Goal: Contribute content: Add original content to the website for others to see

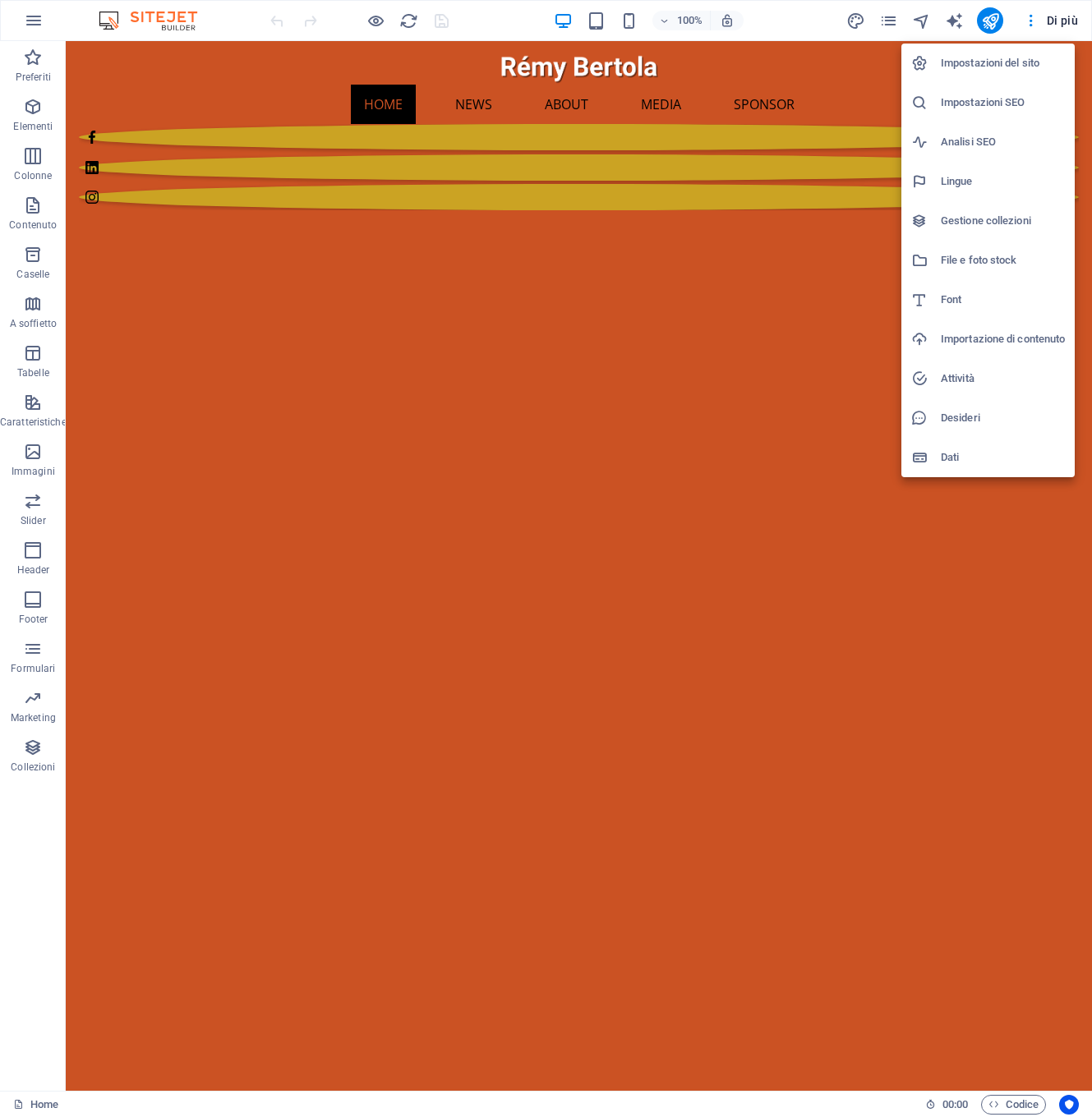
click at [980, 221] on h6 "Gestione collezioni" at bounding box center [1003, 221] width 124 height 20
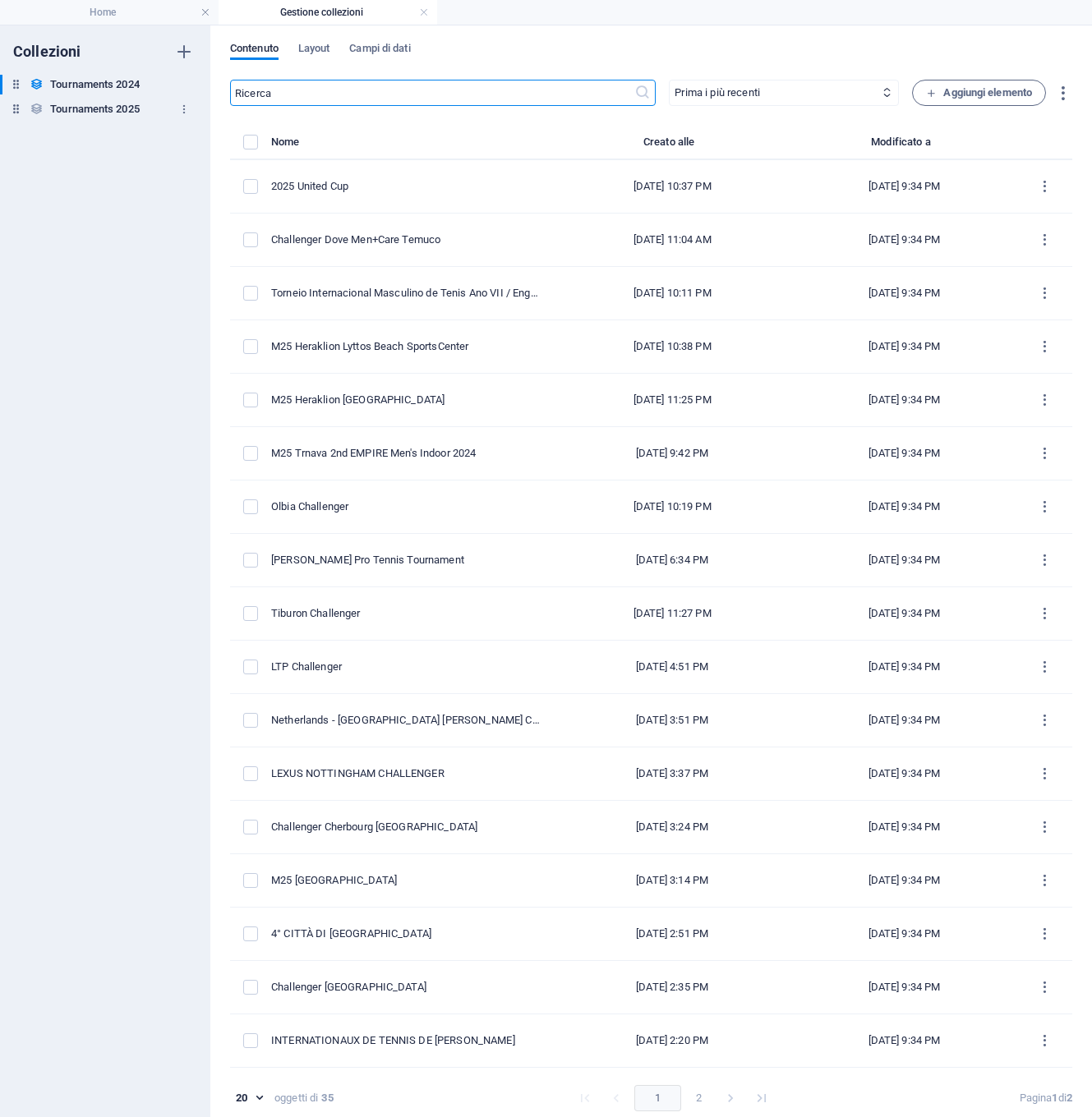
click at [75, 108] on h6 "Tournaments 2025" at bounding box center [94, 109] width 90 height 20
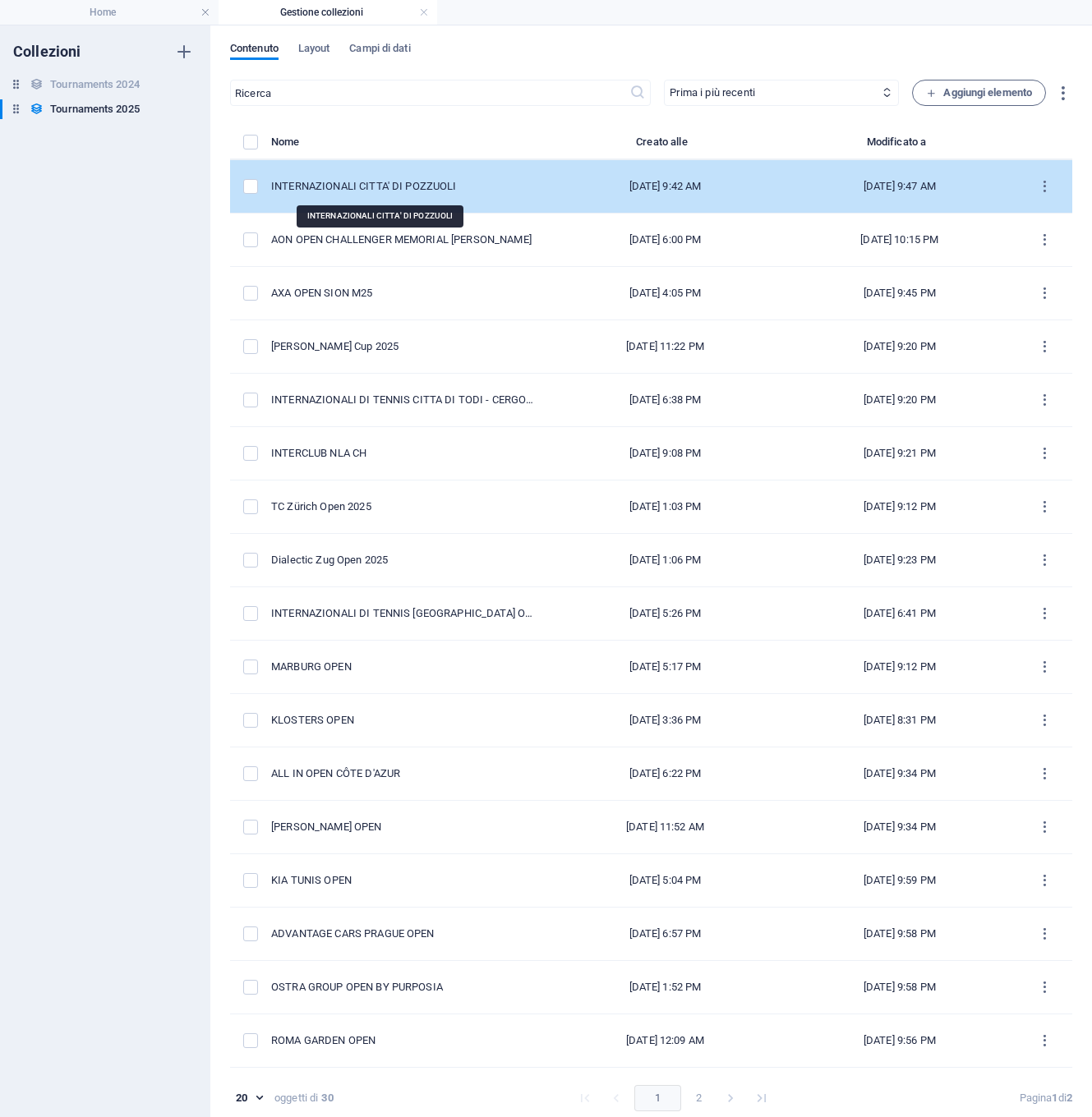
click at [358, 186] on div "INTERNAZIONALI CITTA' DI POZZUOLI" at bounding box center [403, 186] width 264 height 15
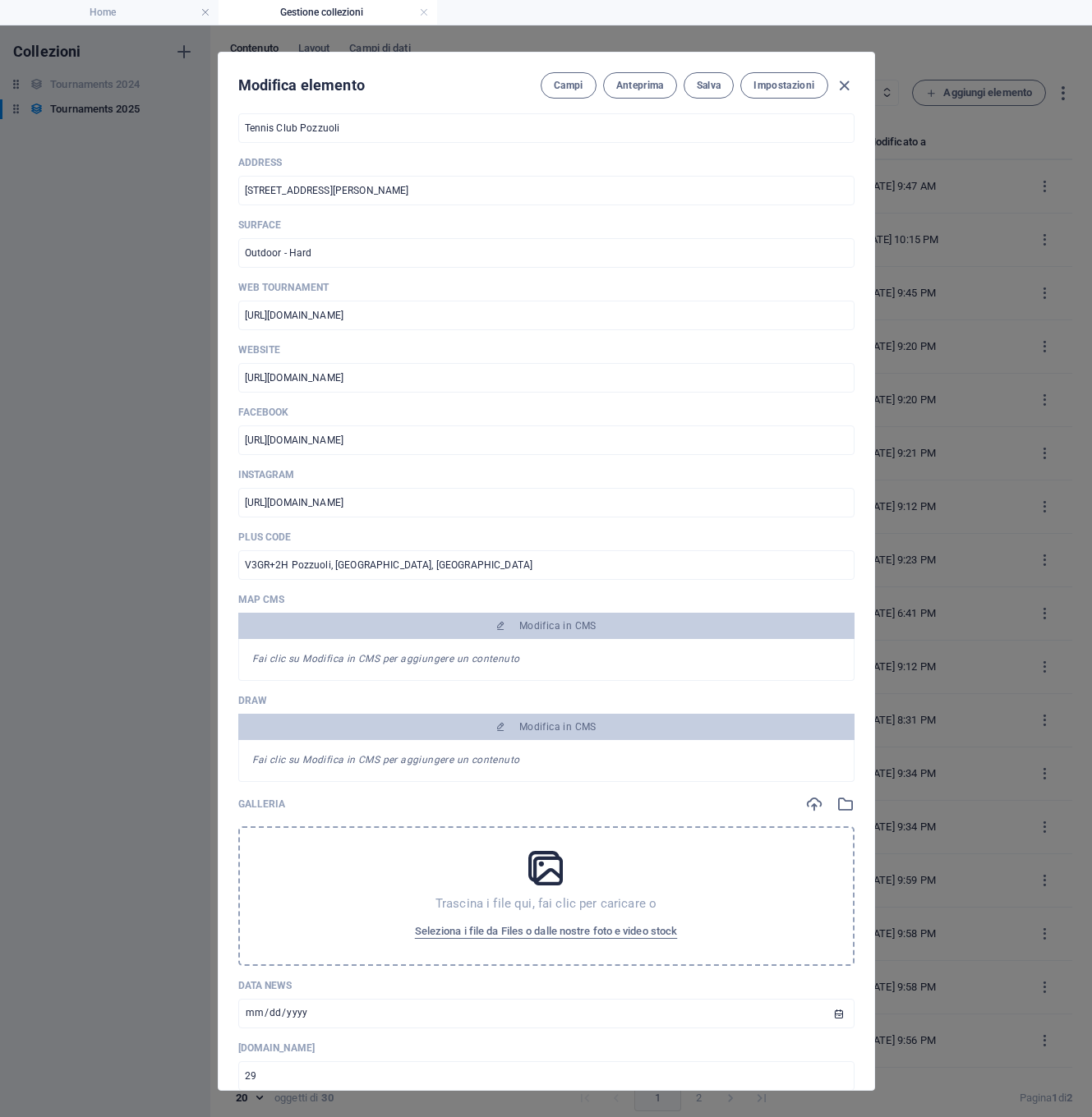
scroll to position [1170, 0]
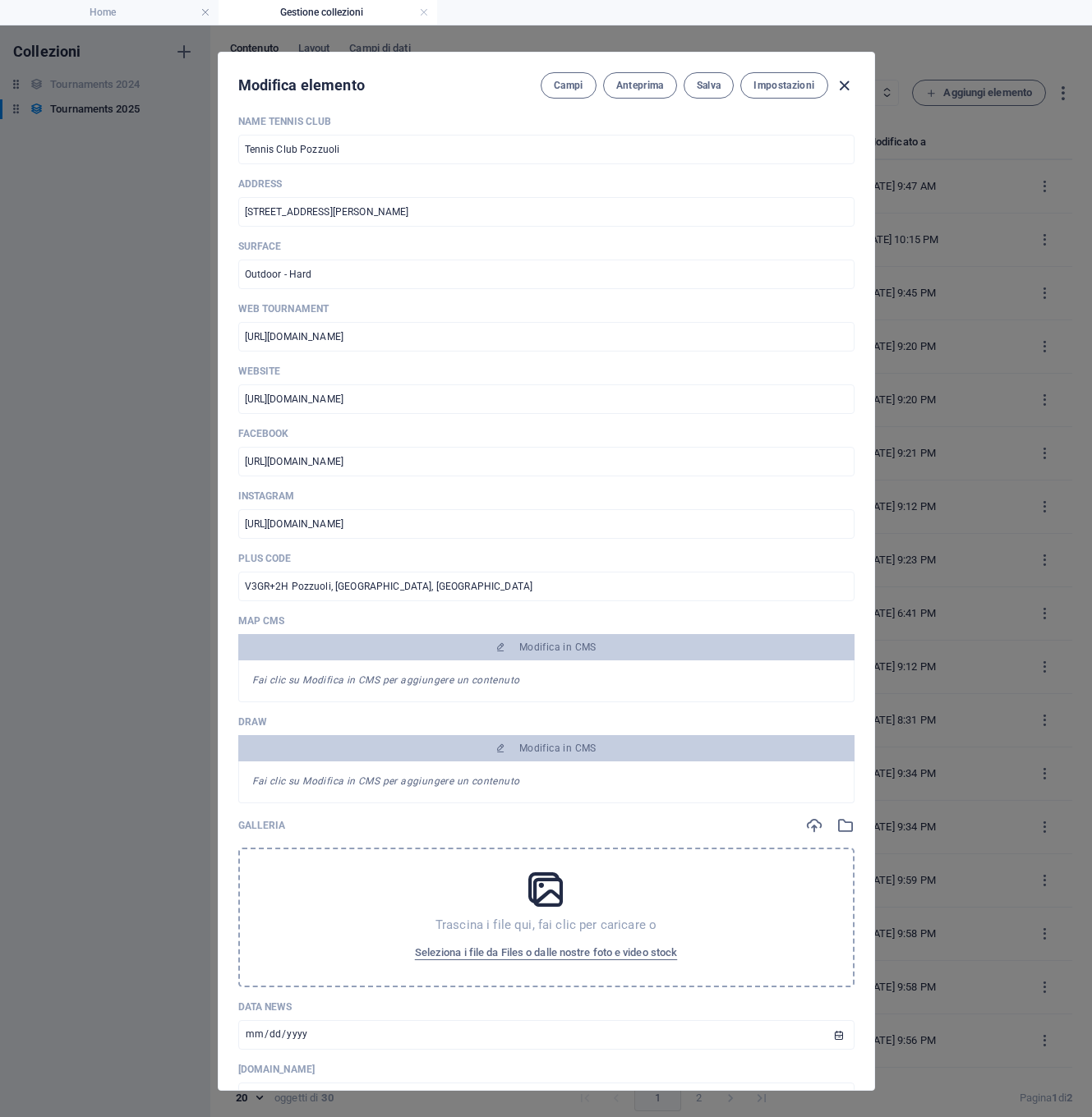
click at [845, 84] on icon "button" at bounding box center [844, 85] width 19 height 19
type input "internazionali-[PERSON_NAME]"
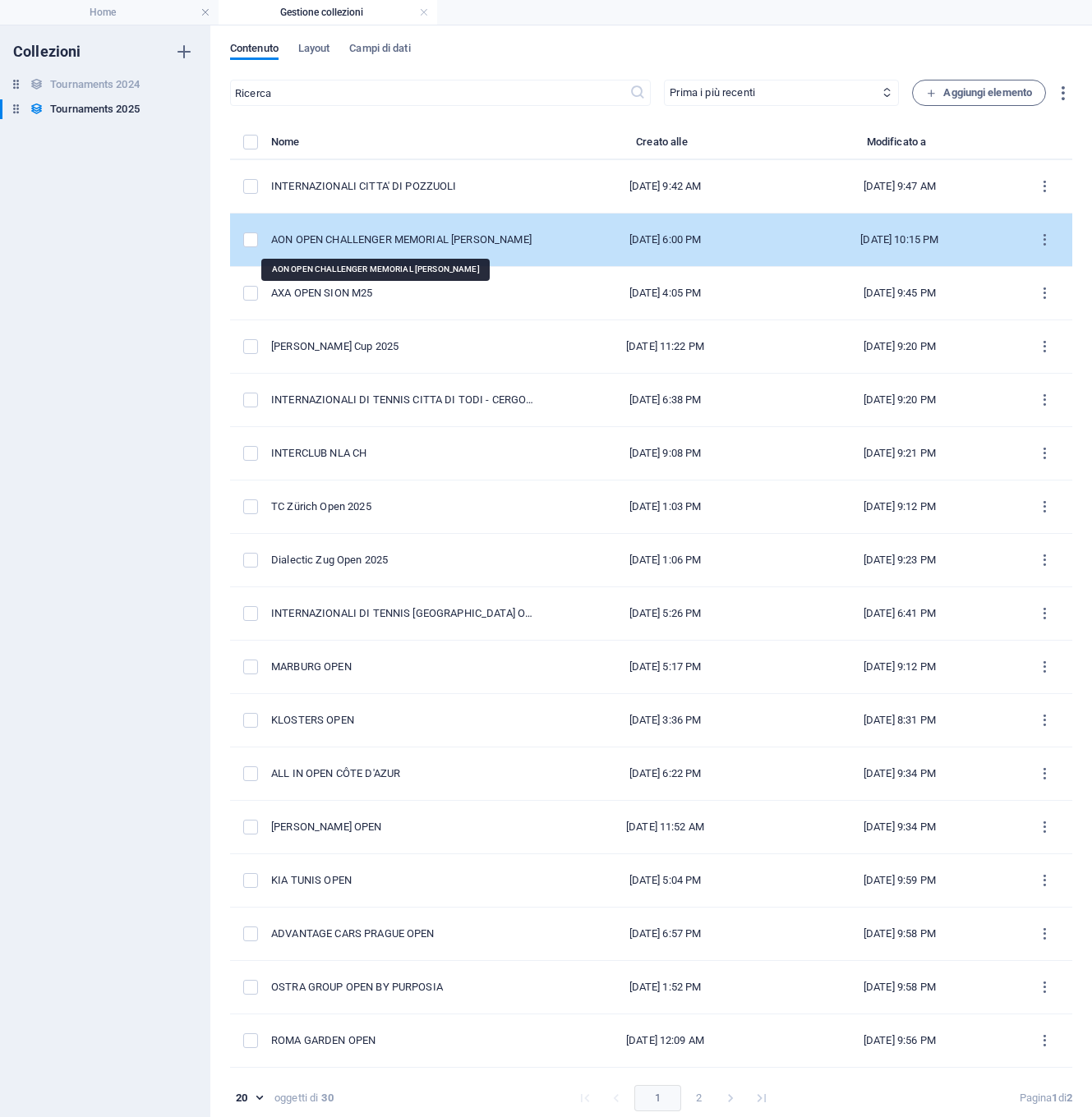
click at [451, 237] on div "AON OPEN CHALLENGER MEMORIAL [PERSON_NAME]" at bounding box center [403, 239] width 264 height 15
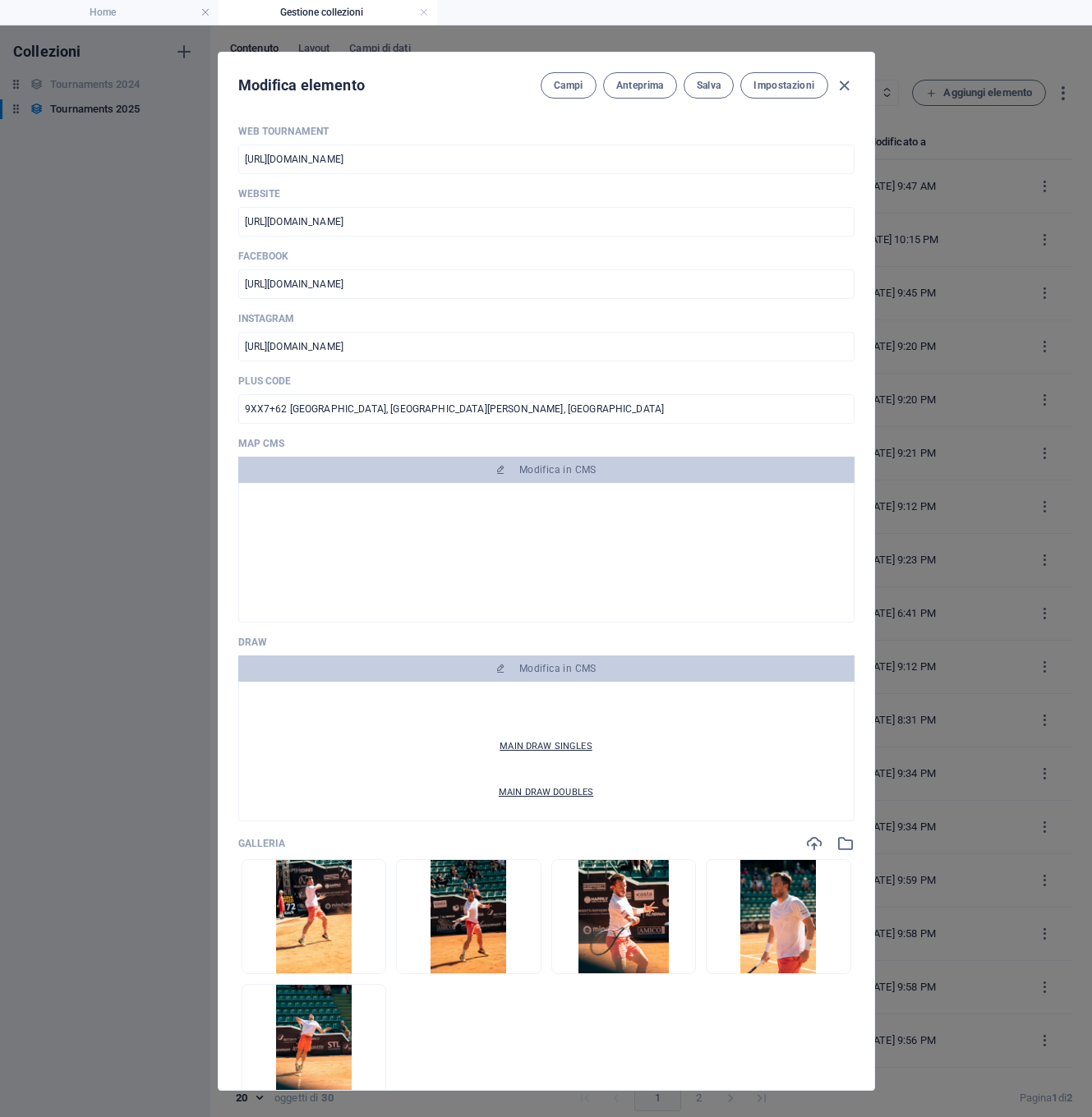
scroll to position [70, 0]
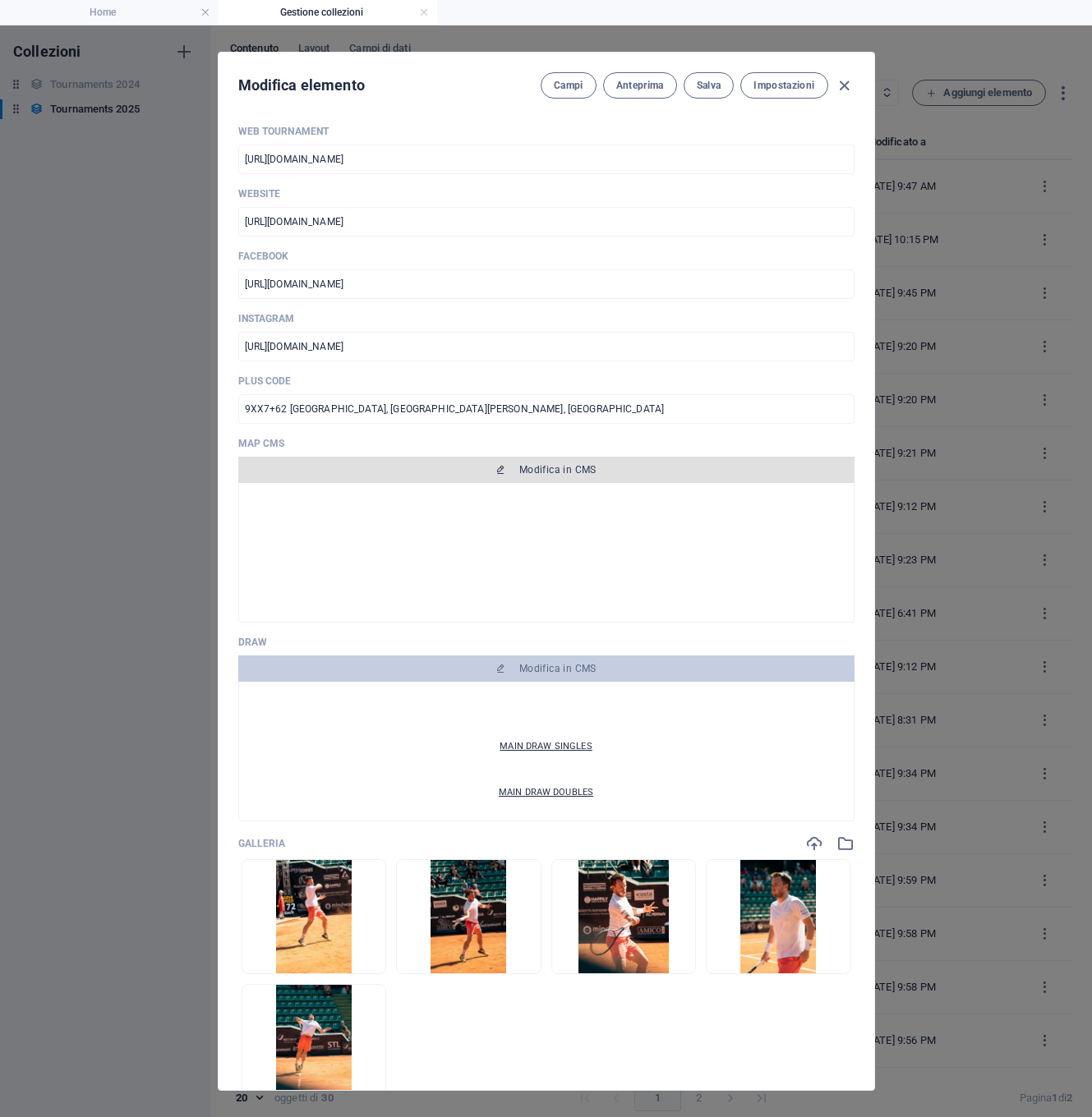
click at [508, 472] on span "Modifica in CMS" at bounding box center [546, 470] width 603 height 13
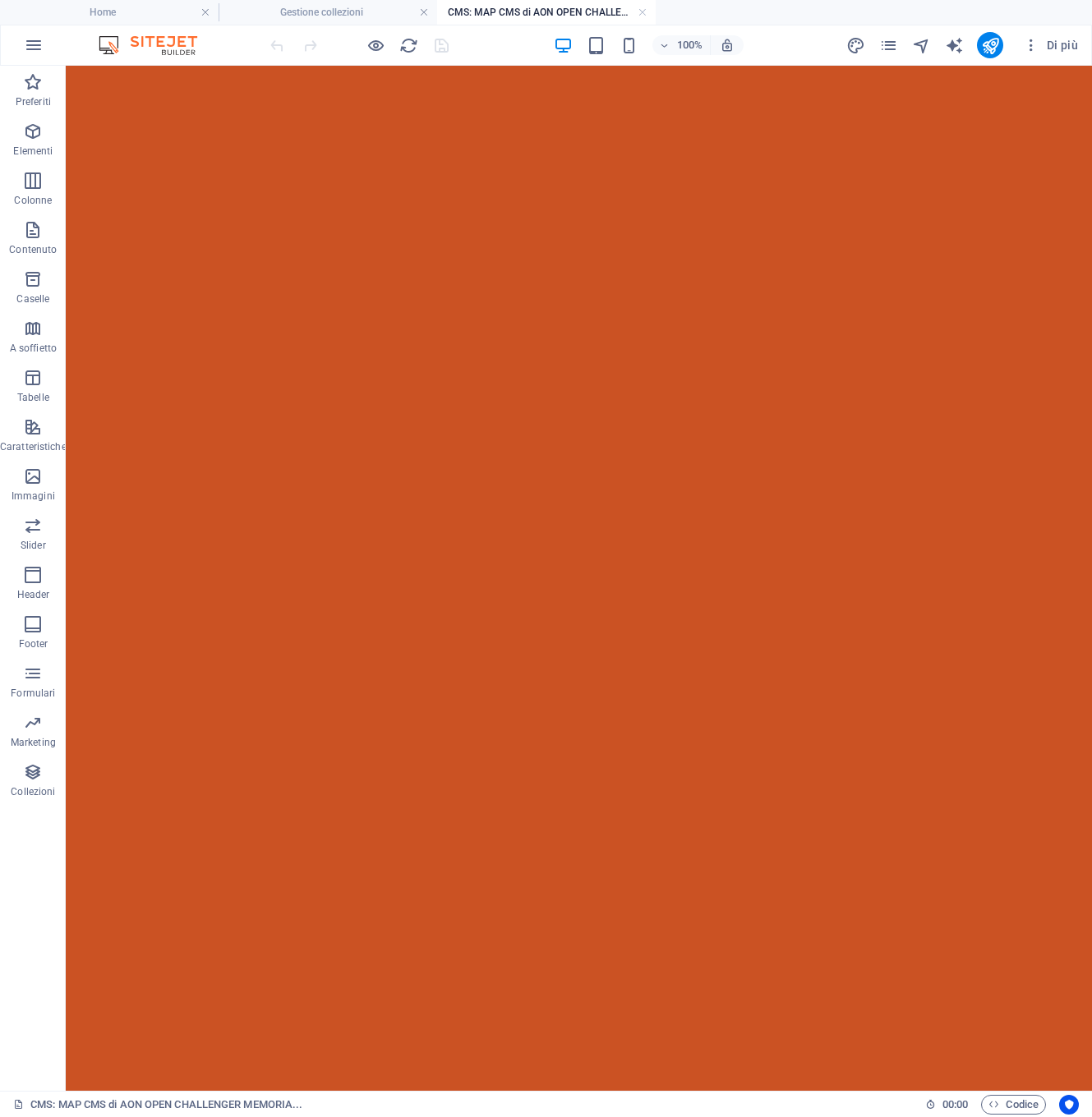
scroll to position [0, 0]
click at [149, 73] on icon at bounding box center [150, 76] width 9 height 17
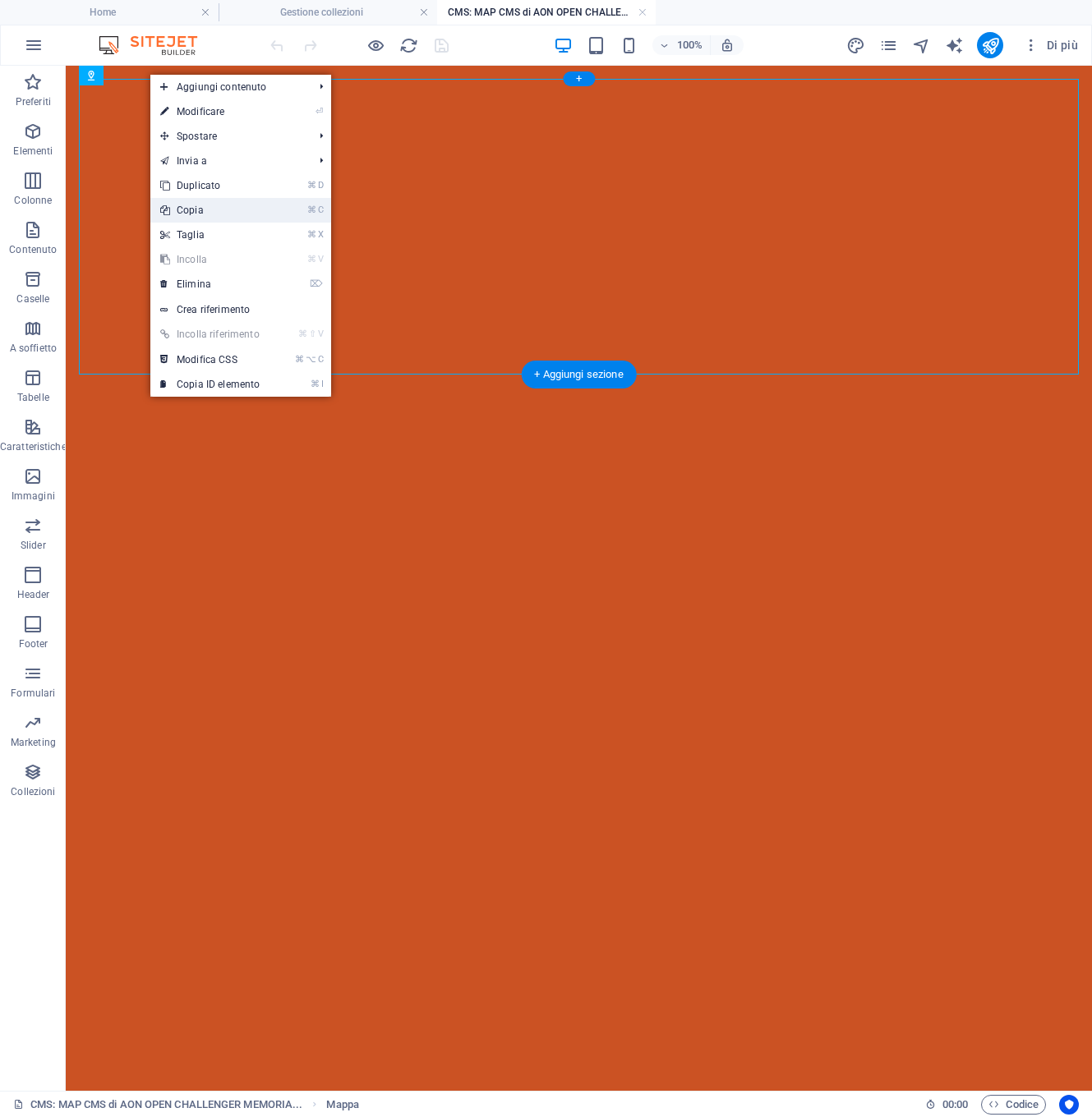
click at [192, 211] on link "⌘ C Copia" at bounding box center [210, 211] width 119 height 25
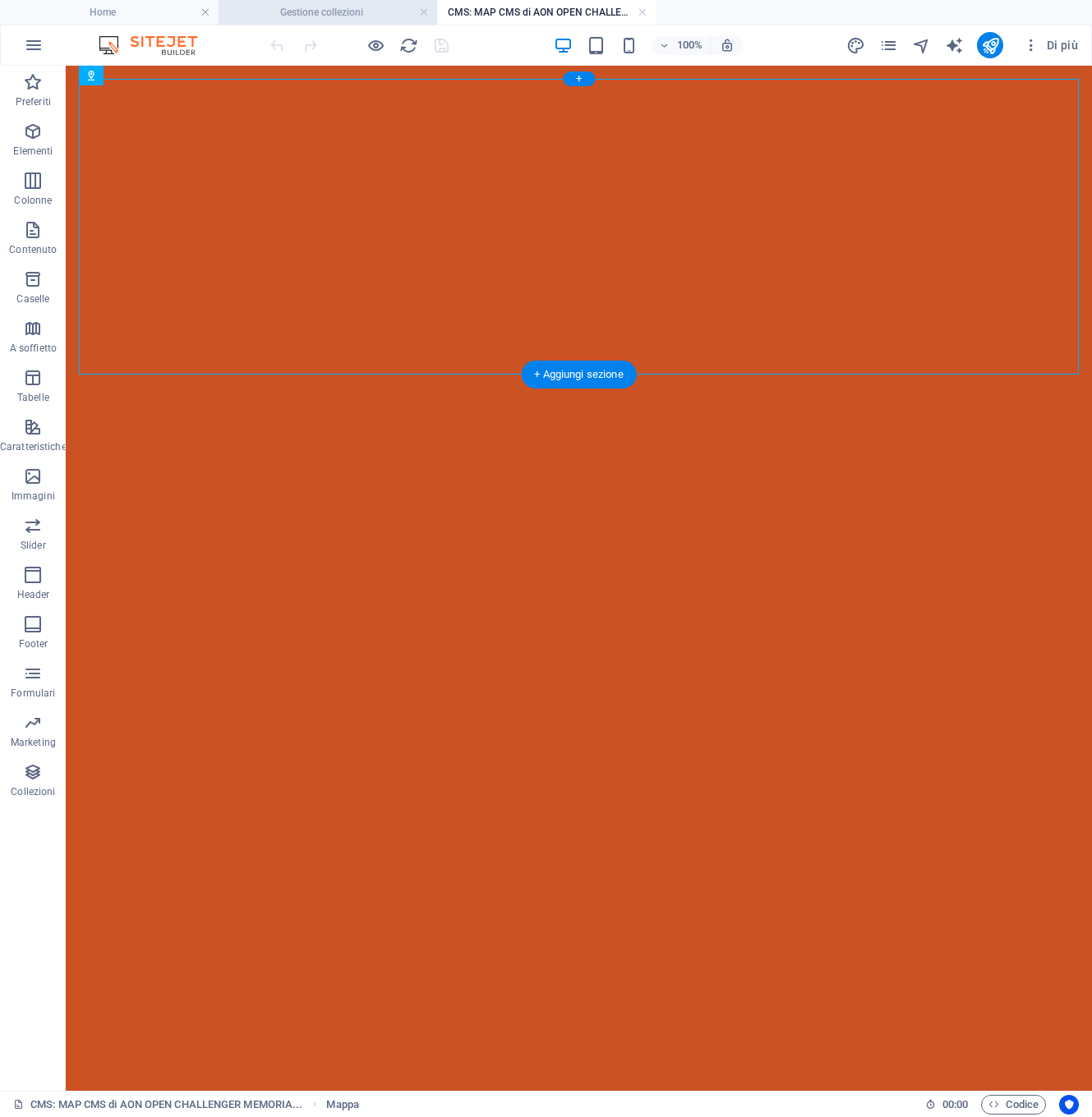
click at [340, 13] on h4 "Gestione collezioni" at bounding box center [328, 12] width 219 height 18
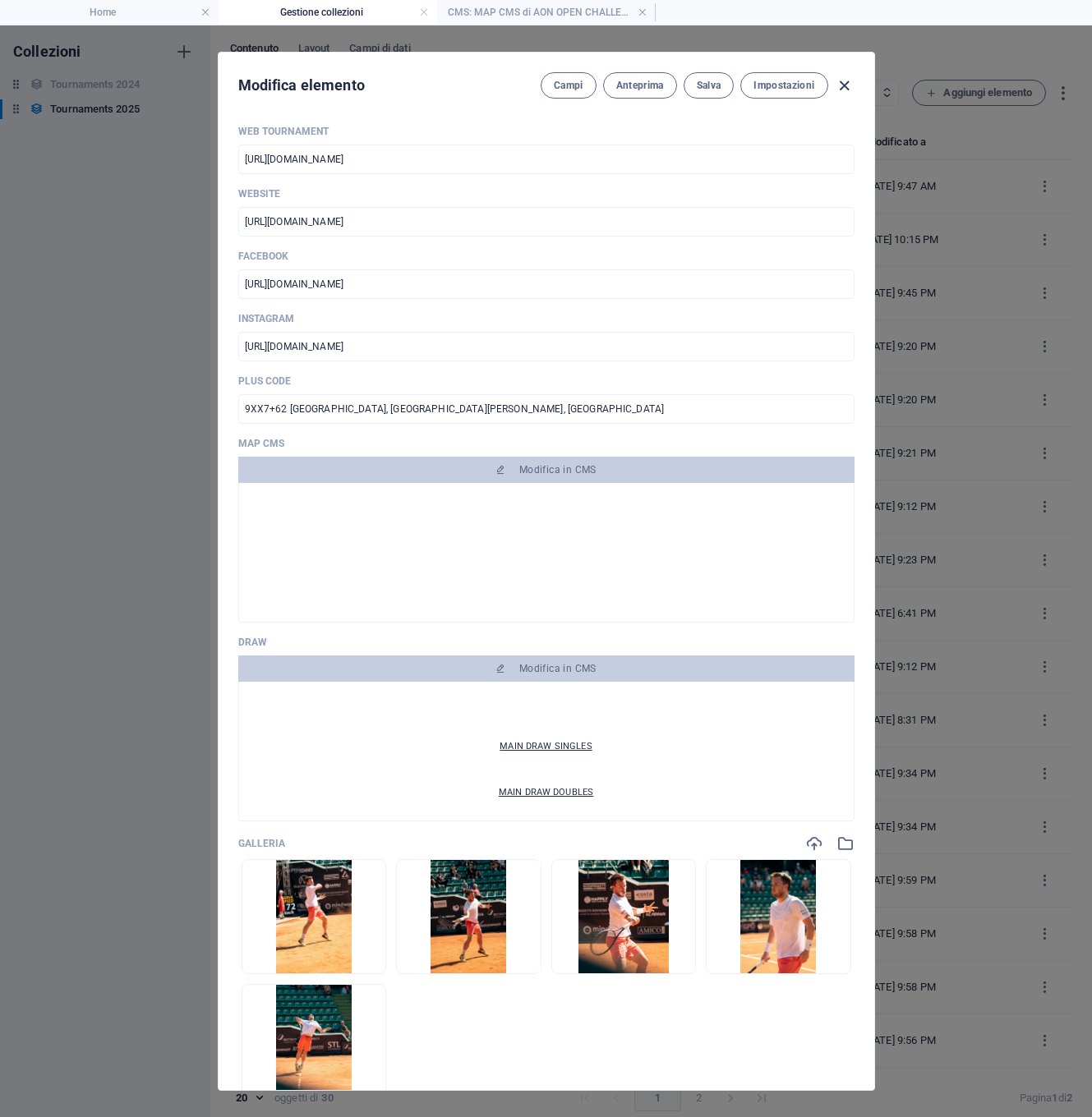
click at [845, 84] on icon "button" at bounding box center [844, 85] width 19 height 19
type input "[DATE]"
type input "aon-open-challenger-memorial-[PERSON_NAME][GEOGRAPHIC_DATA]"
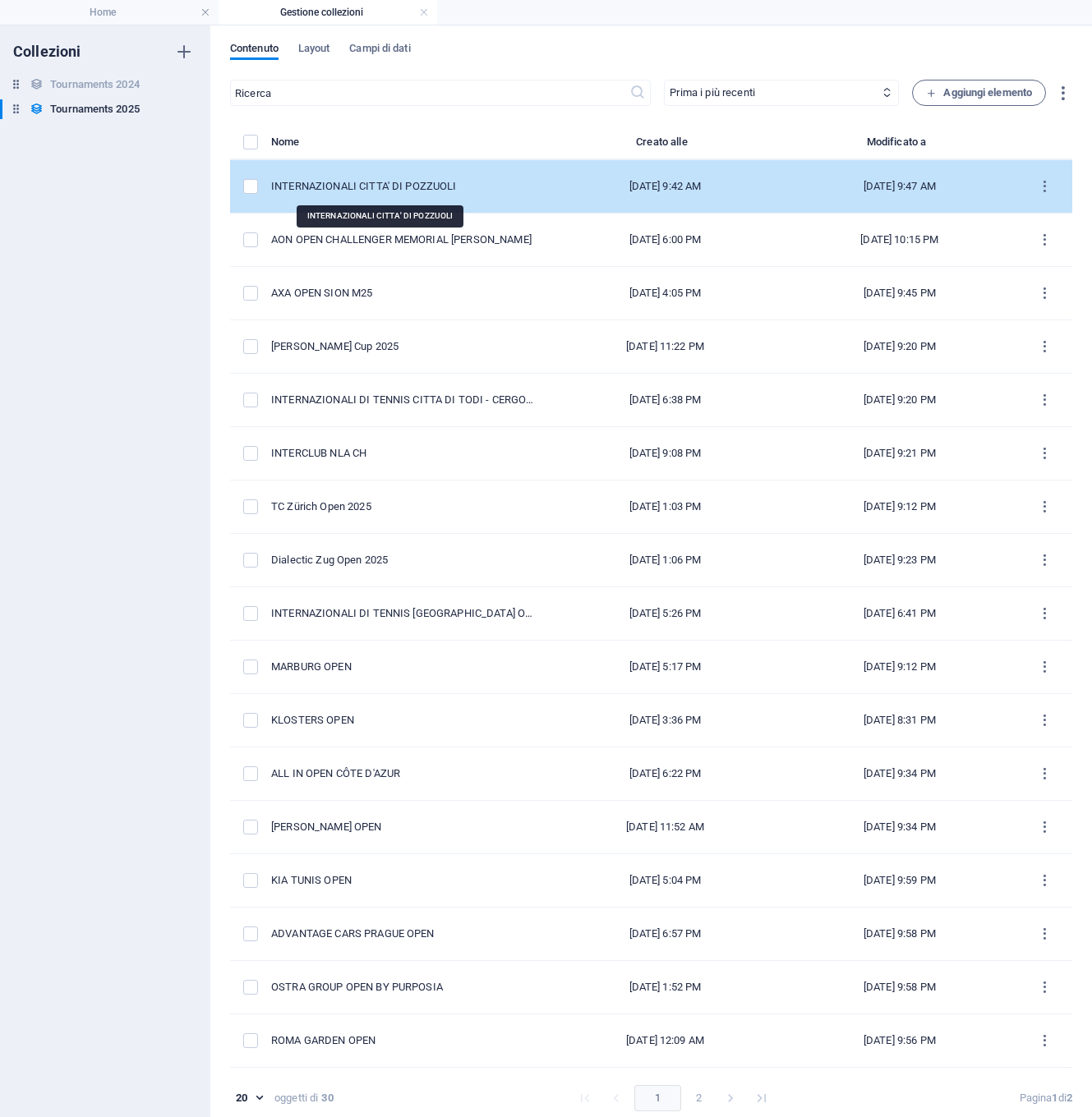
click at [297, 186] on div "INTERNAZIONALI CITTA' DI POZZUOLI" at bounding box center [403, 186] width 264 height 15
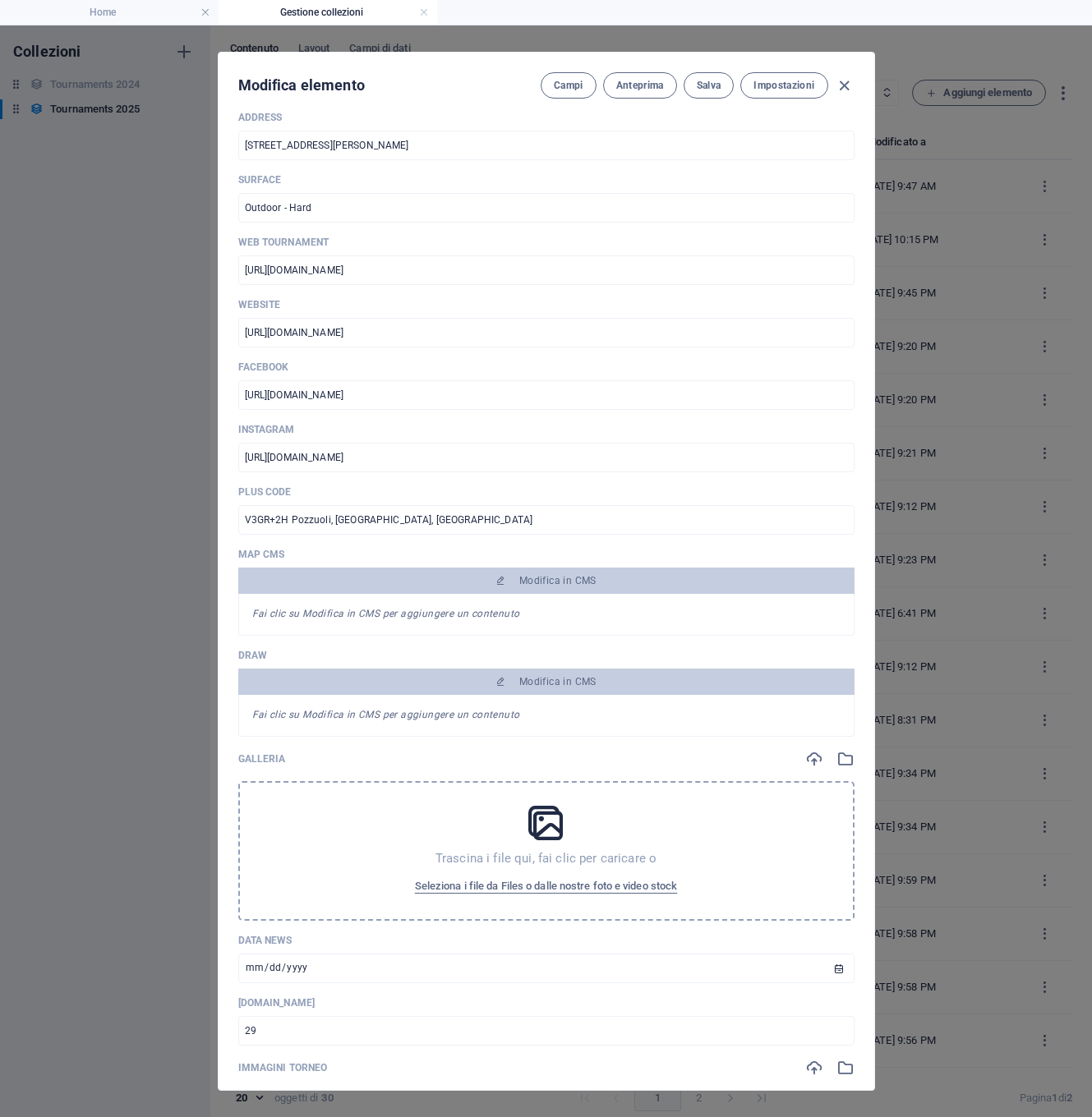
scroll to position [1247, 0]
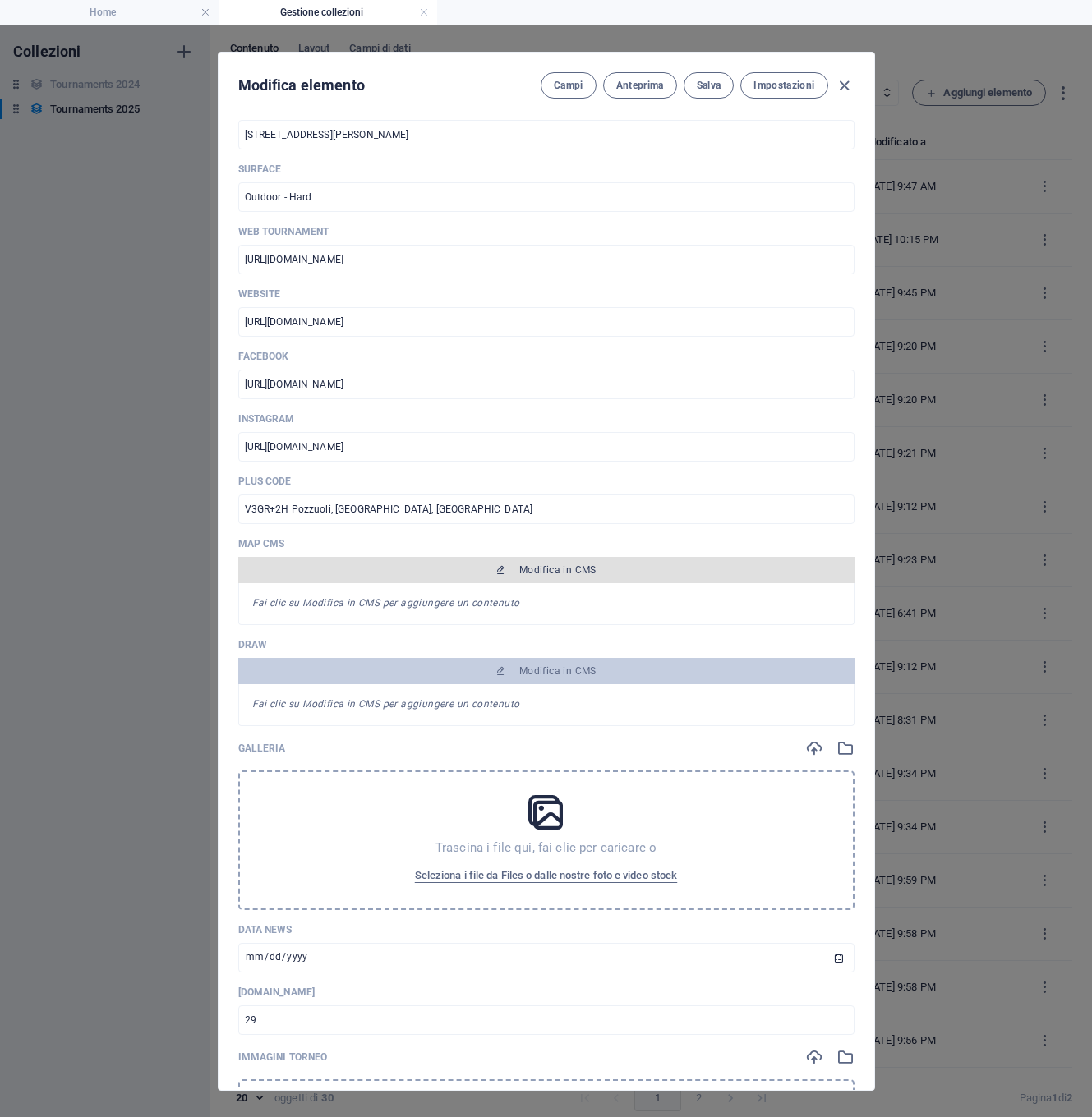
click at [407, 573] on span "Modifica in CMS" at bounding box center [546, 570] width 603 height 13
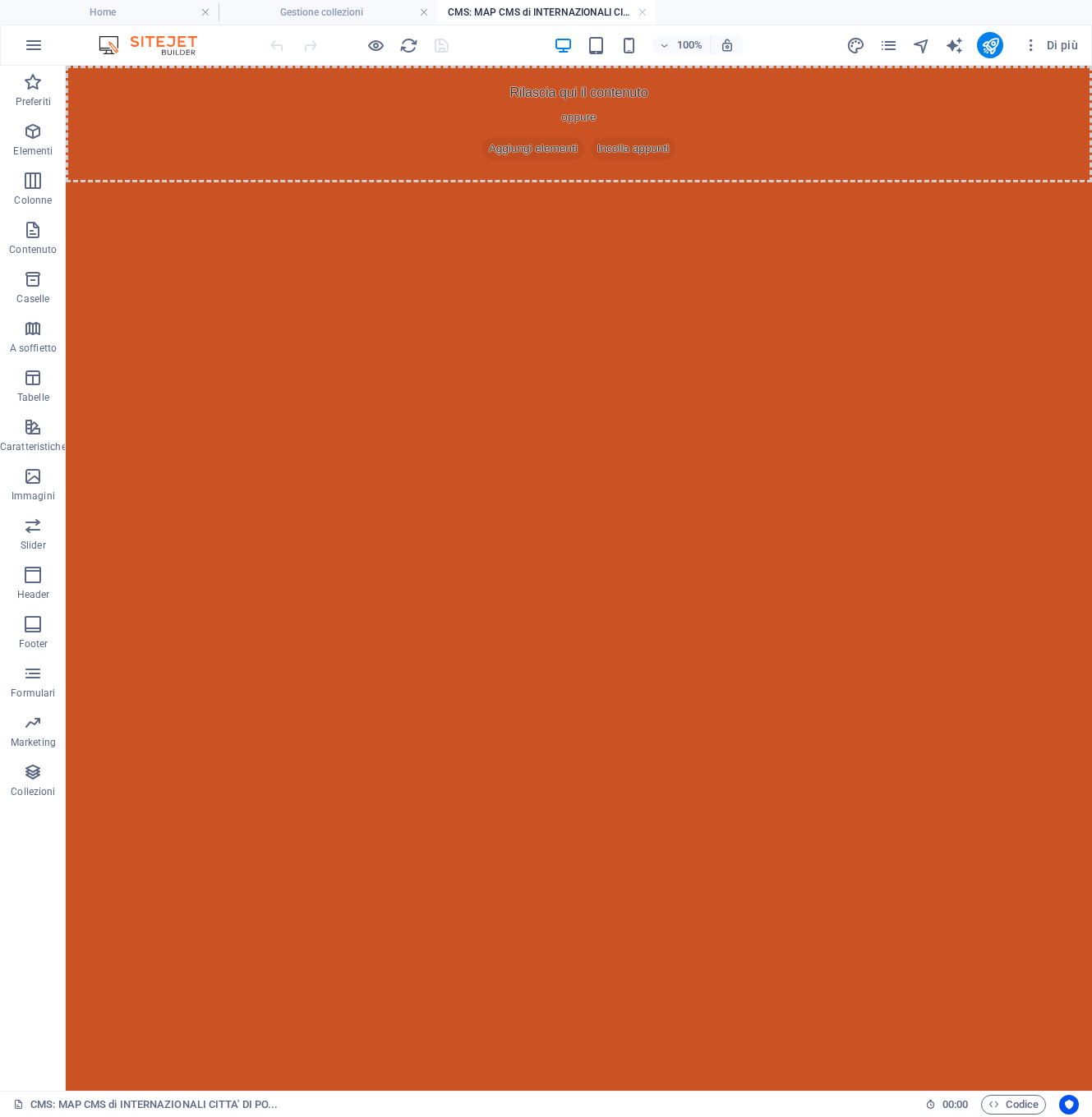
scroll to position [0, 0]
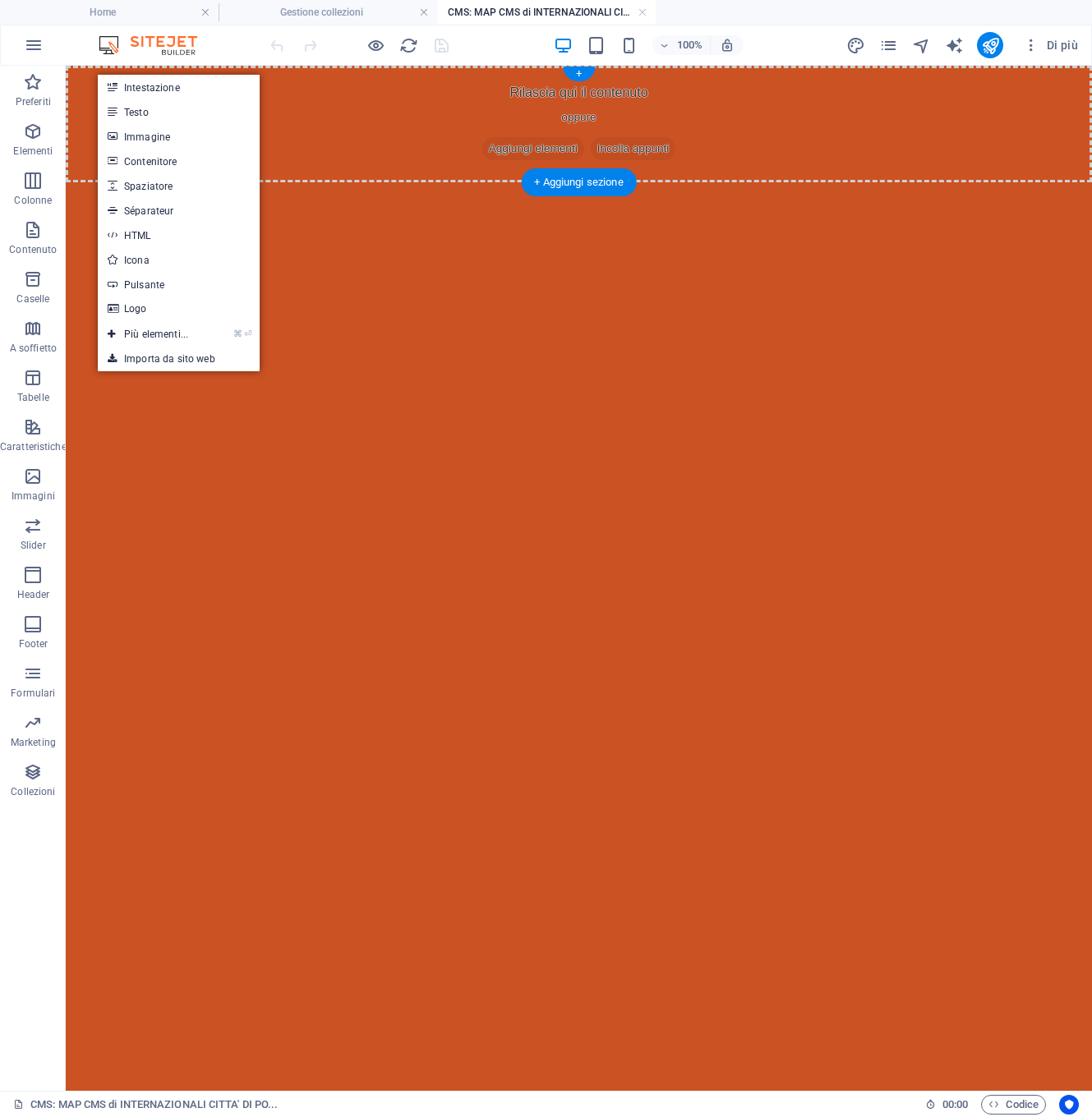
click at [84, 79] on div "Rilascia qui il contenuto oppure Aggiungi elementi Incolla appunti" at bounding box center [579, 124] width 1026 height 117
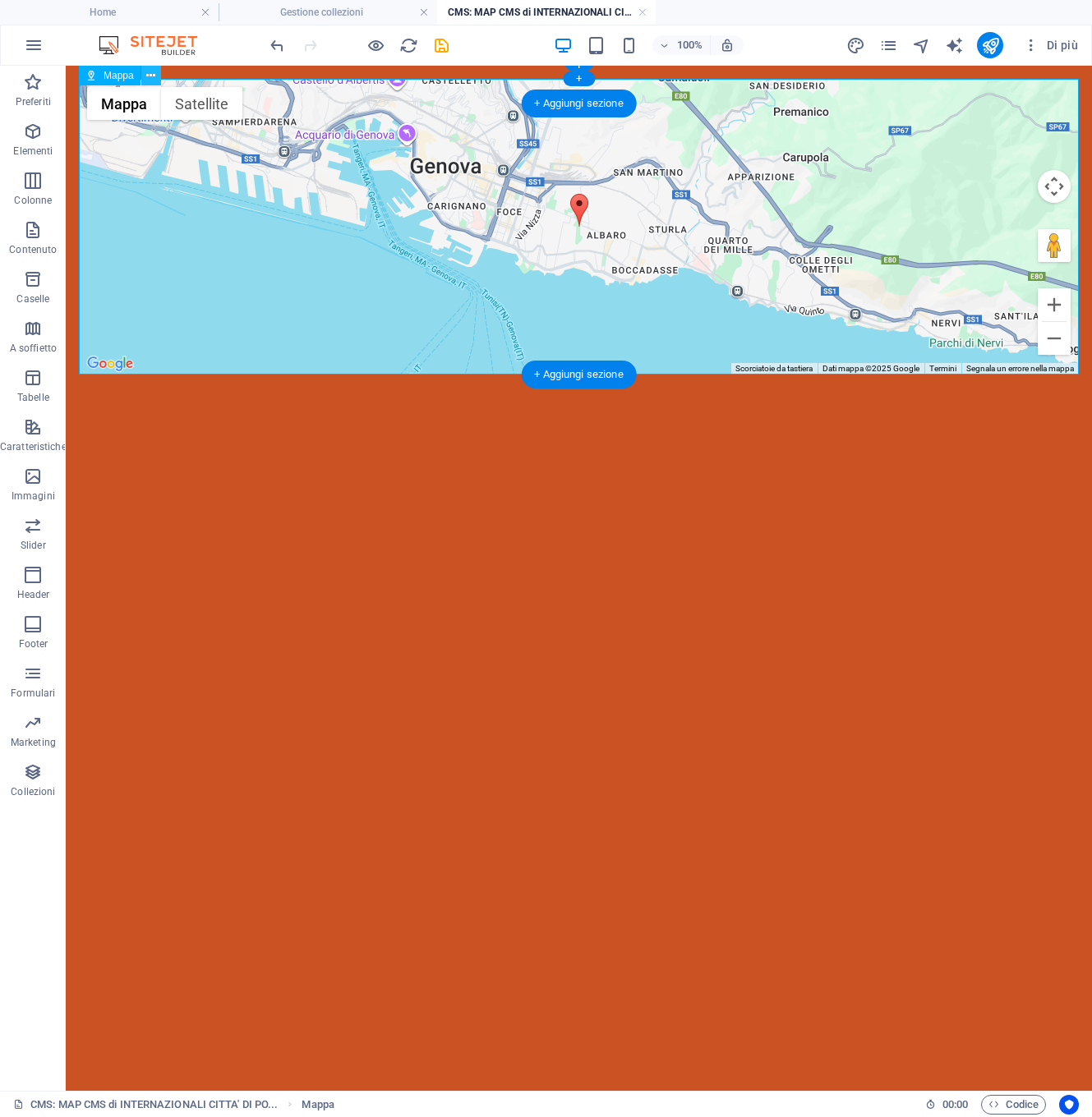
click at [151, 76] on icon at bounding box center [150, 76] width 9 height 17
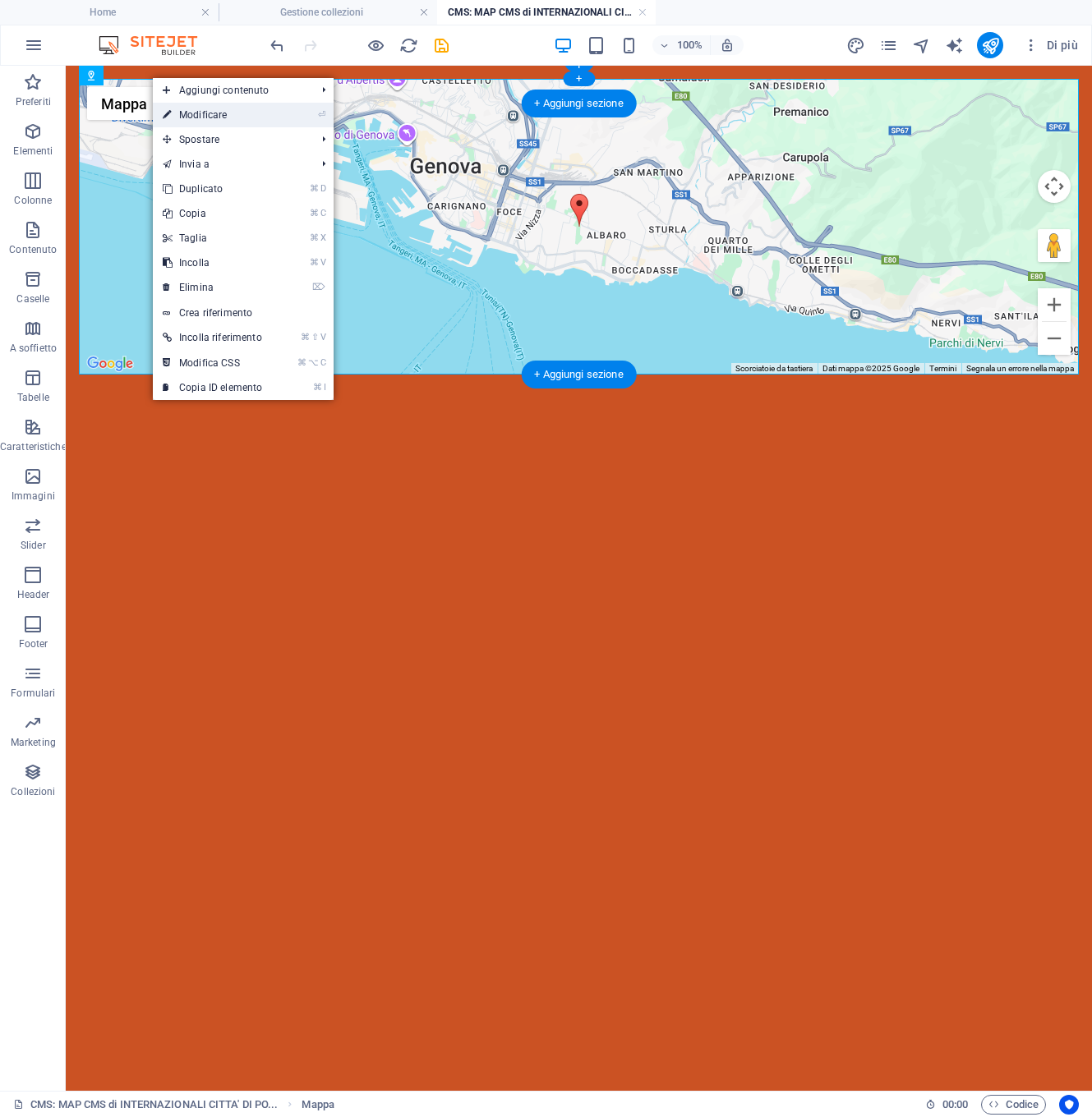
click at [193, 112] on link "⏎ Modificare" at bounding box center [213, 115] width 119 height 25
select select "1"
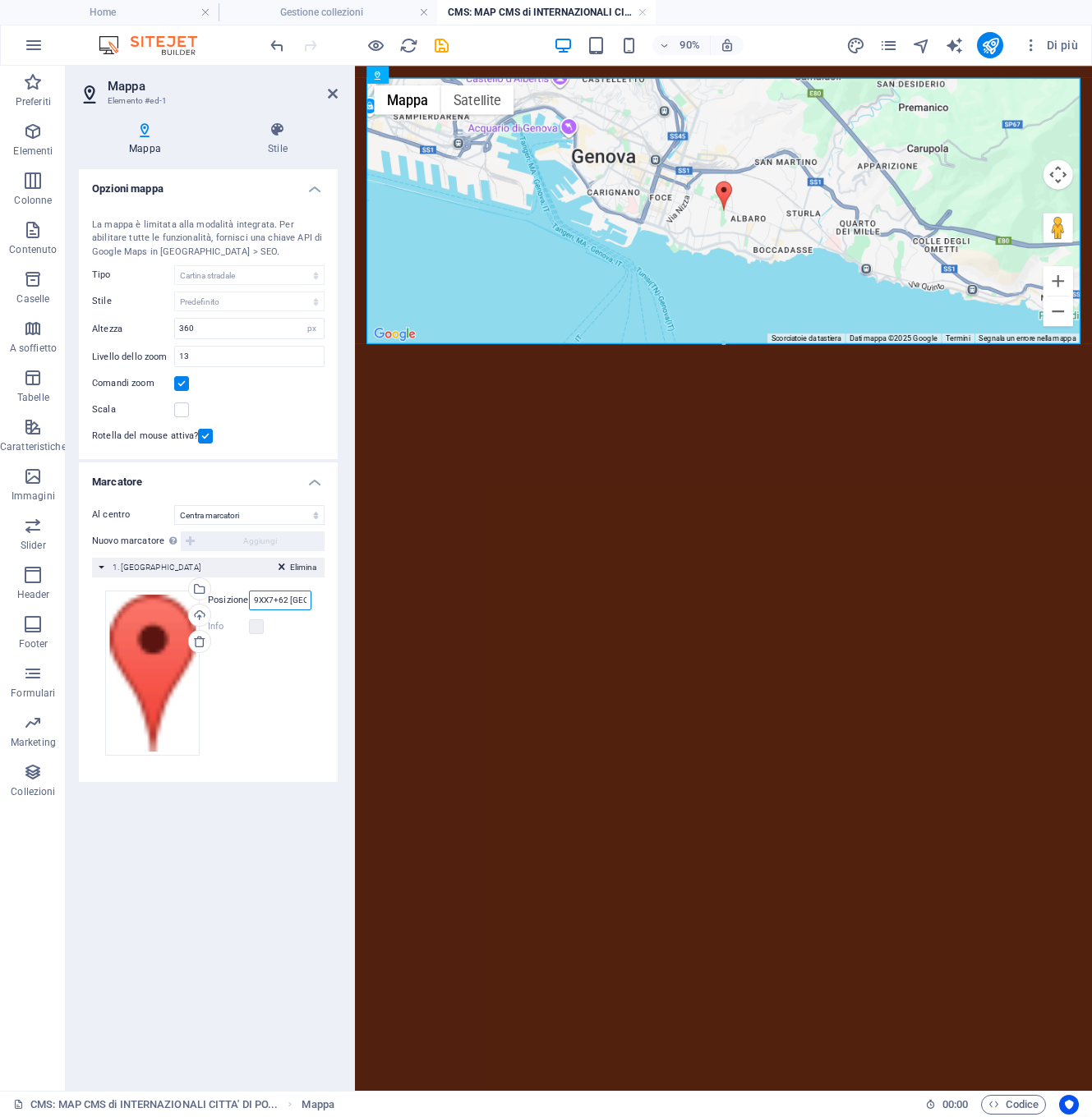
click at [255, 599] on input "9XX7+62 [GEOGRAPHIC_DATA], [GEOGRAPHIC_DATA][PERSON_NAME], [GEOGRAPHIC_DATA]" at bounding box center [280, 600] width 62 height 20
drag, startPoint x: 253, startPoint y: 599, endPoint x: 337, endPoint y: 598, distance: 84.0
click at [337, 598] on div "Al centro Non centrare Centra marcatori Centra e ingrandisci marcatori Nuovo ma…" at bounding box center [208, 637] width 259 height 290
paste input "V3GR+2H Pozzuoli, [GEOGRAPHIC_DATA]"
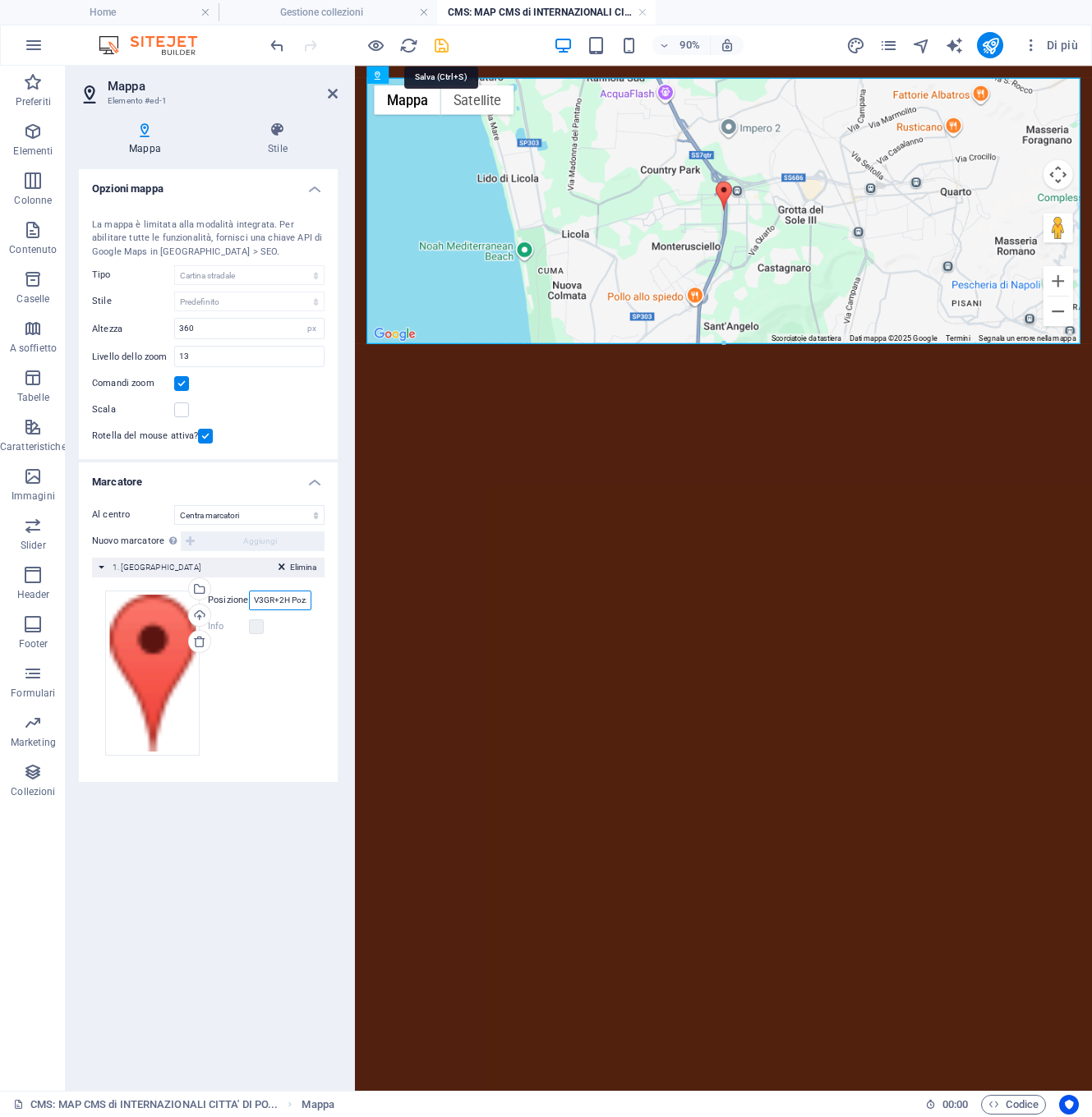
type input "V3GR+2H Pozzuoli, [GEOGRAPHIC_DATA], [GEOGRAPHIC_DATA]"
click at [444, 44] on icon "save" at bounding box center [441, 45] width 19 height 19
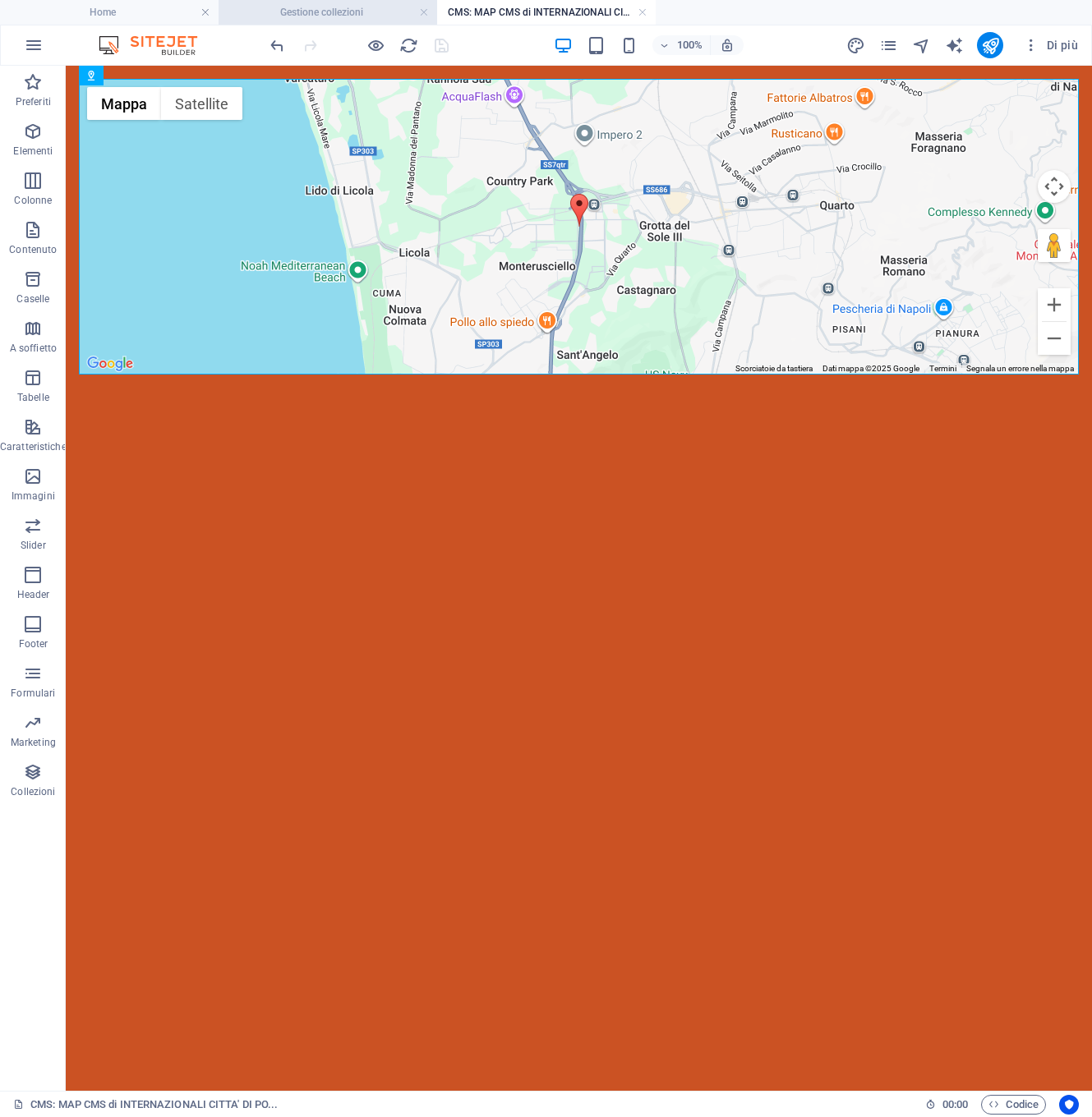
click at [315, 12] on h4 "Gestione collezioni" at bounding box center [328, 12] width 219 height 18
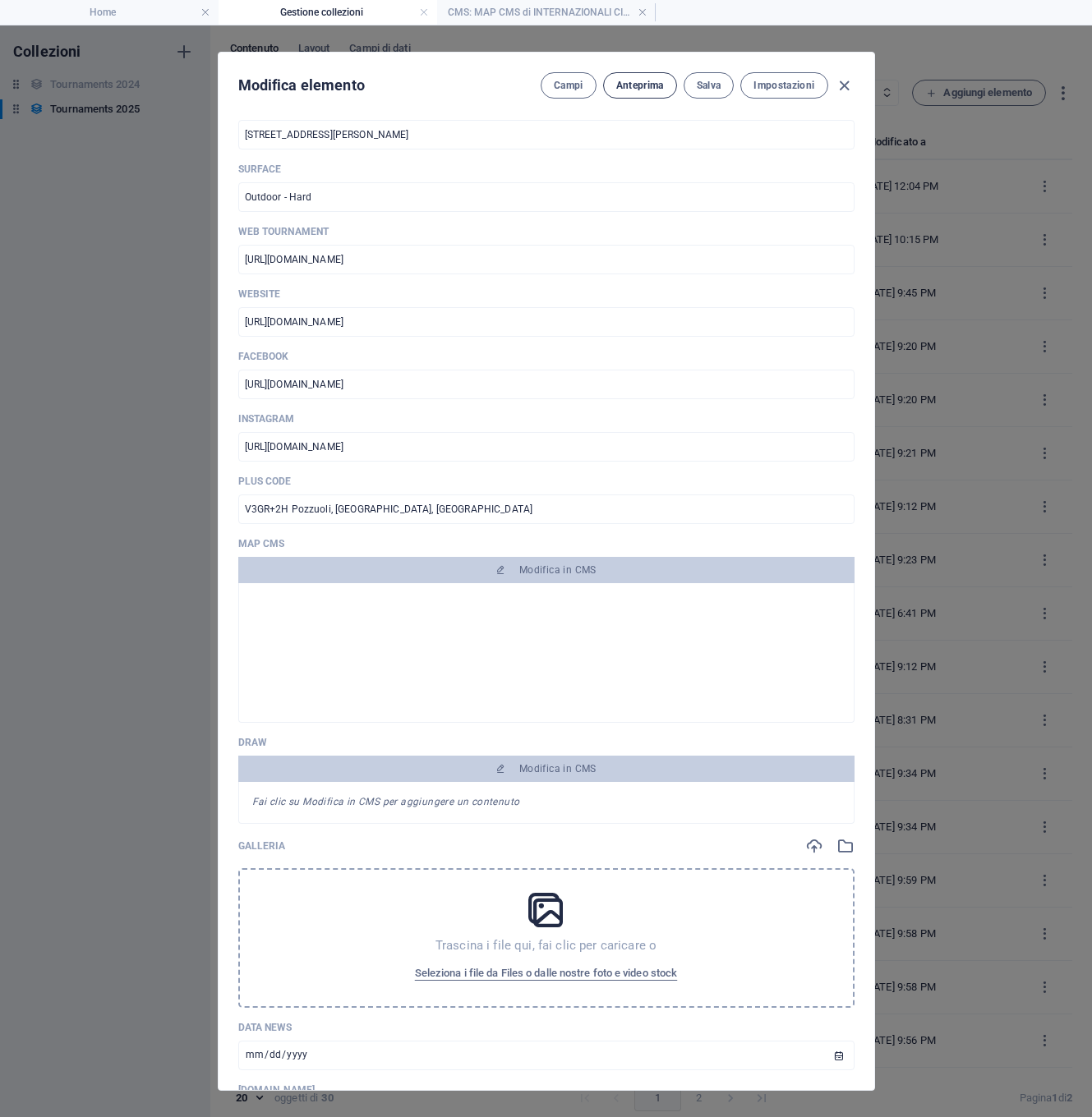
click at [654, 88] on span "Anteprima" at bounding box center [640, 85] width 48 height 13
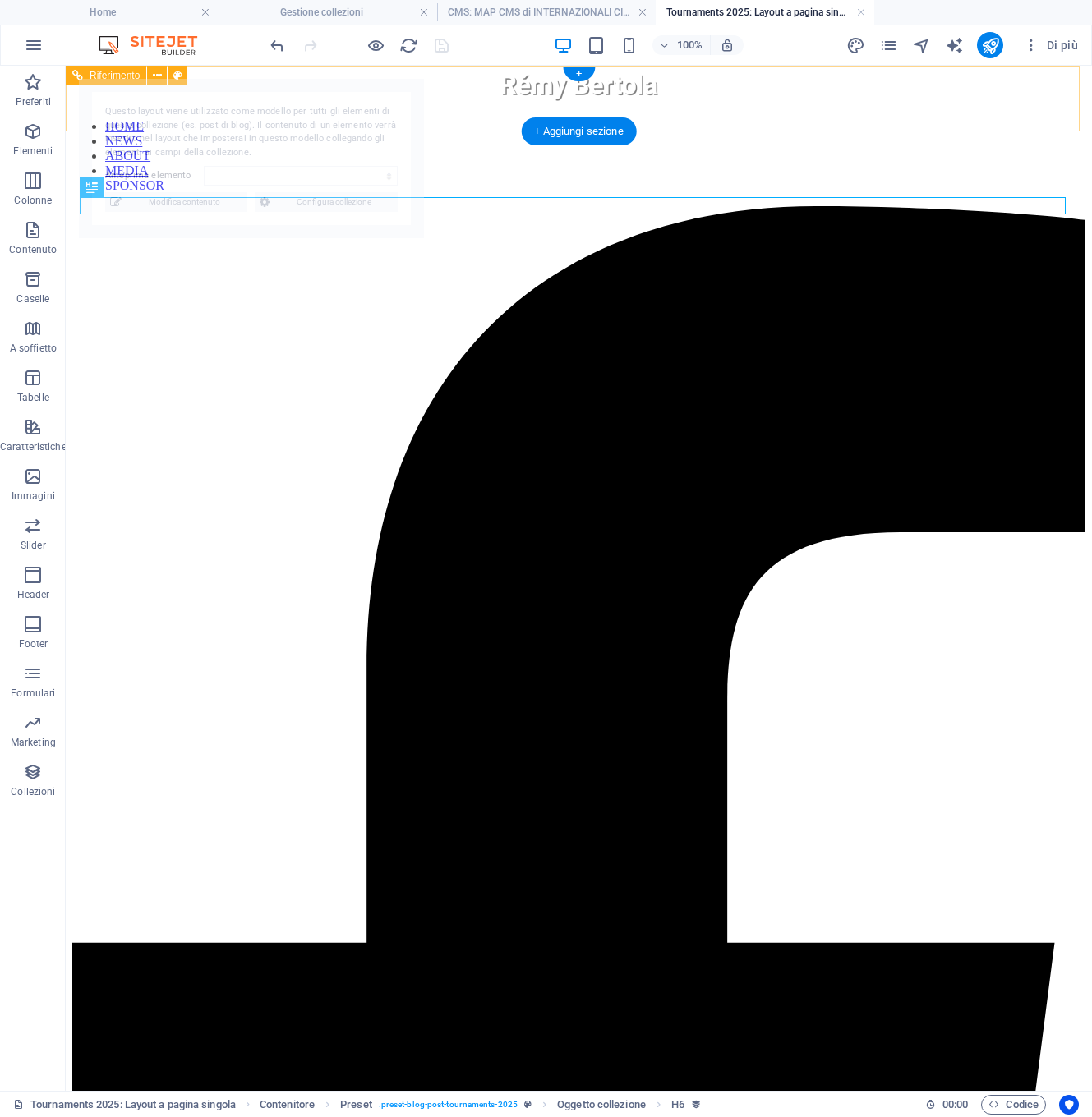
select select "68ba94588d447c353e091bd9"
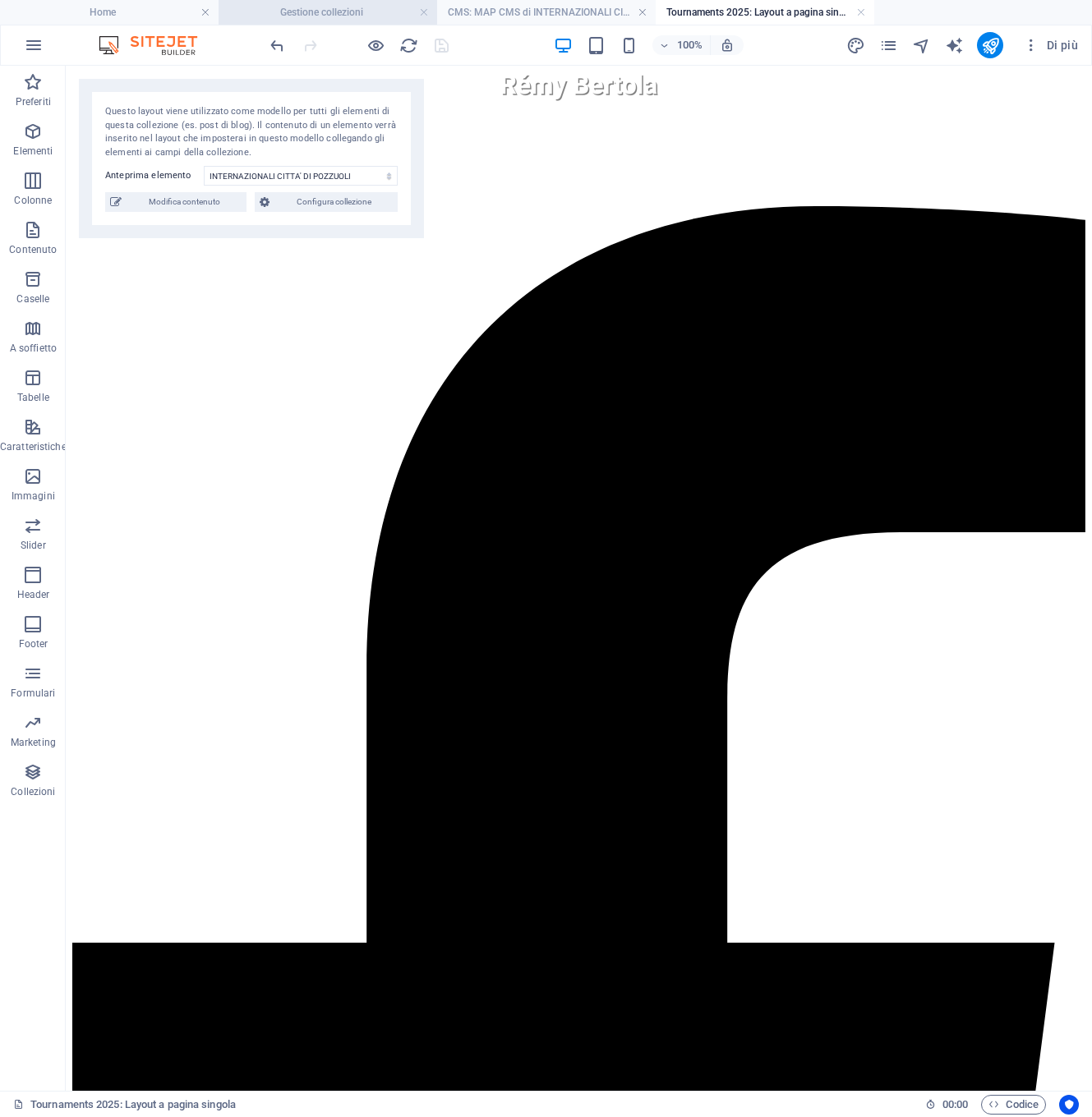
click at [371, 11] on h4 "Gestione collezioni" at bounding box center [328, 12] width 219 height 18
